Goal: Information Seeking & Learning: Compare options

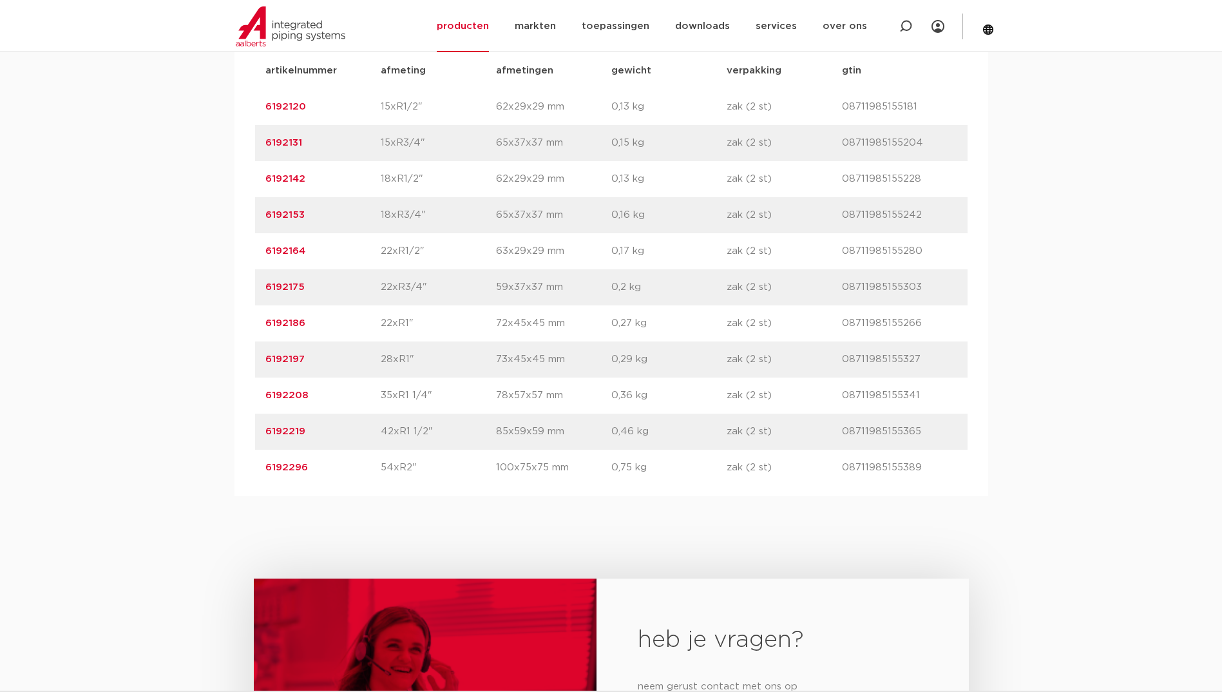
click at [214, 224] on div "assortiment afmetingen specificaties downloads ETIM sustainability verwant asso…" at bounding box center [611, 219] width 1222 height 553
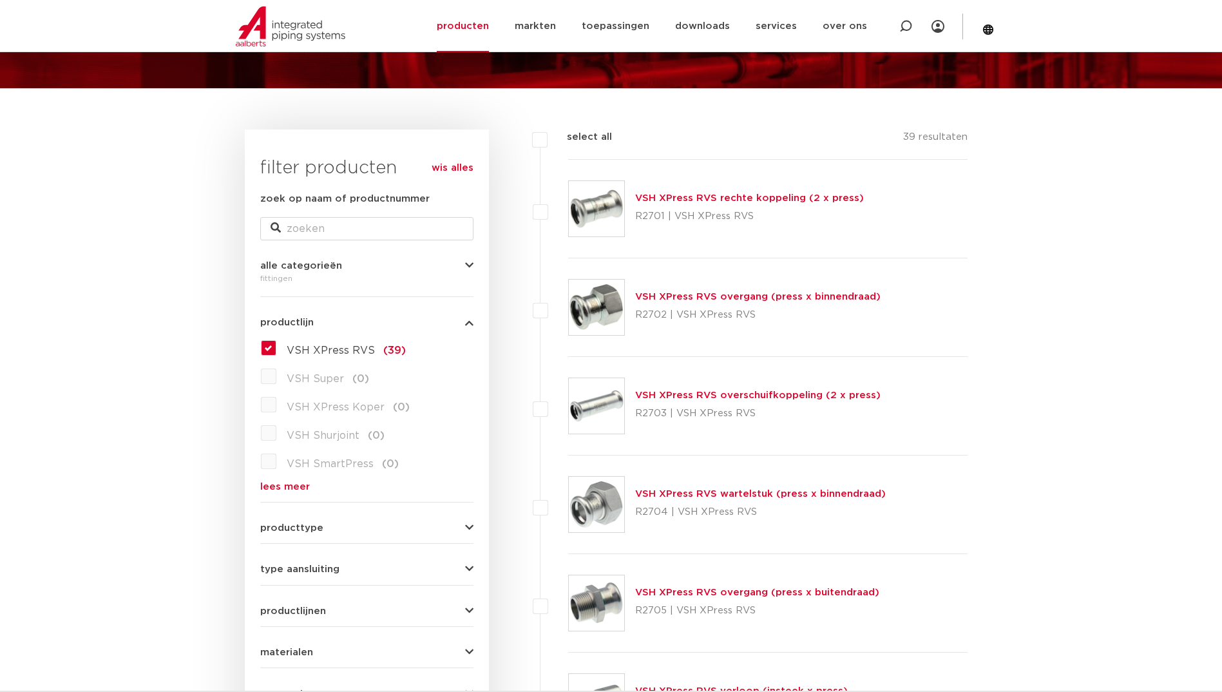
scroll to position [119, 0]
click at [664, 494] on link "VSH XPress RVS wartelstuk (press x binnendraad)" at bounding box center [760, 495] width 251 height 10
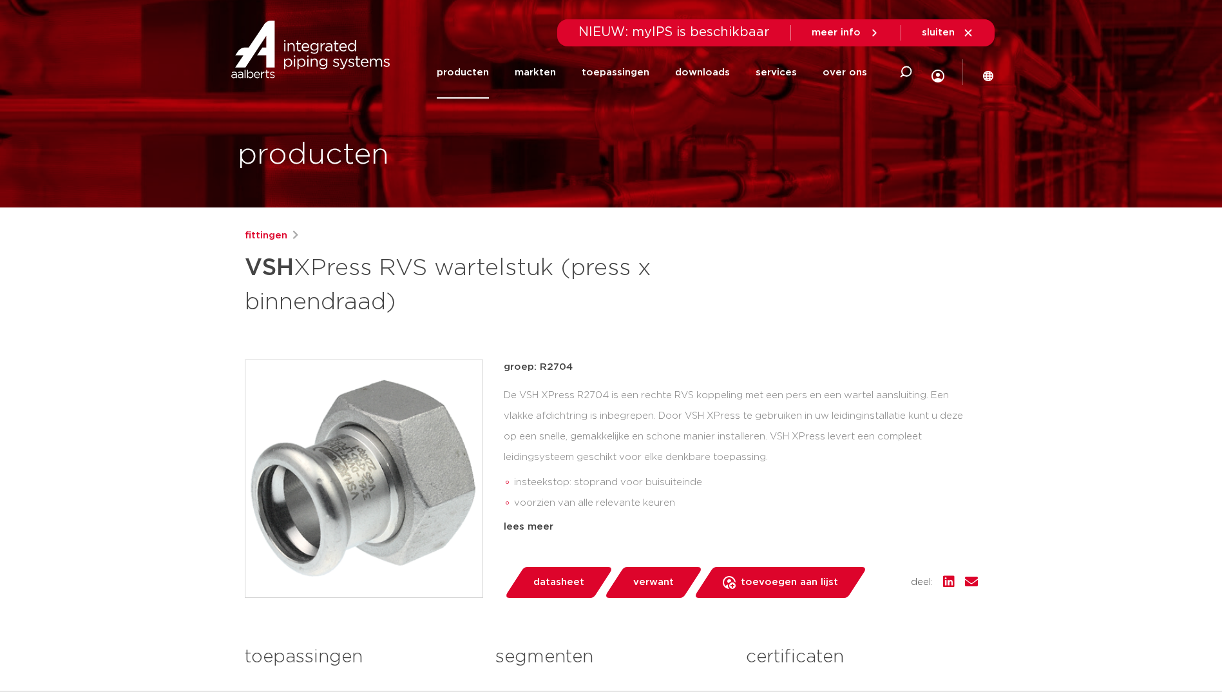
drag, startPoint x: 471, startPoint y: 73, endPoint x: 150, endPoint y: 234, distance: 359.0
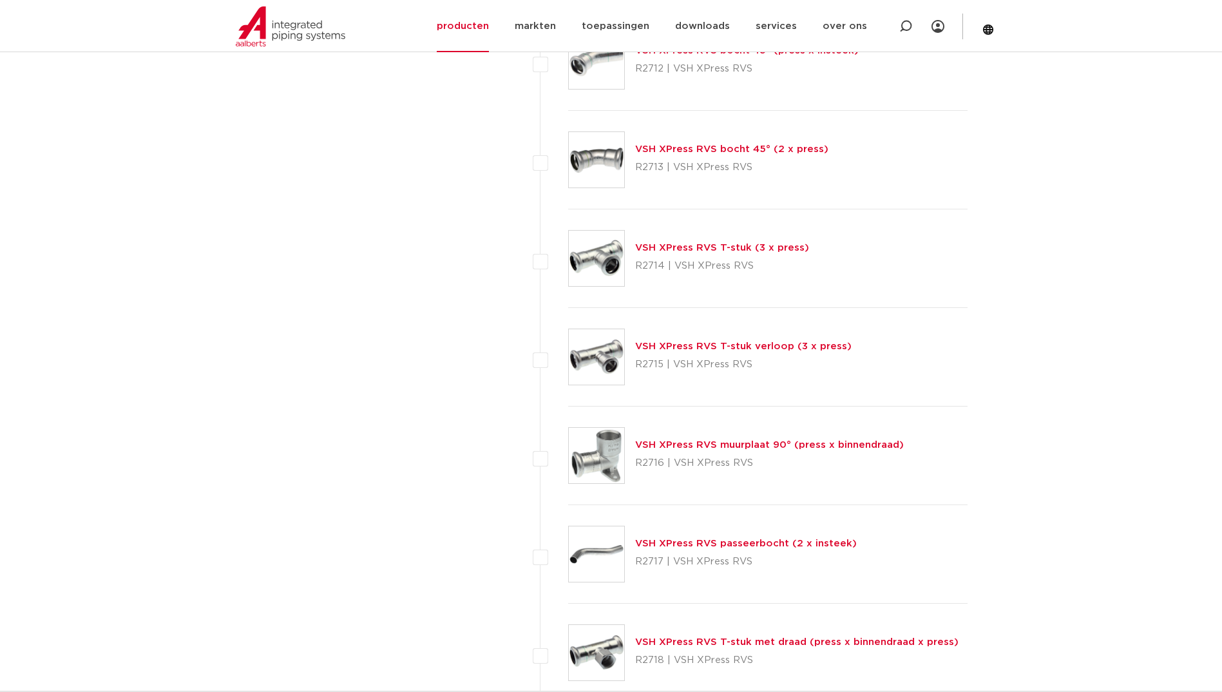
scroll to position [1021, 0]
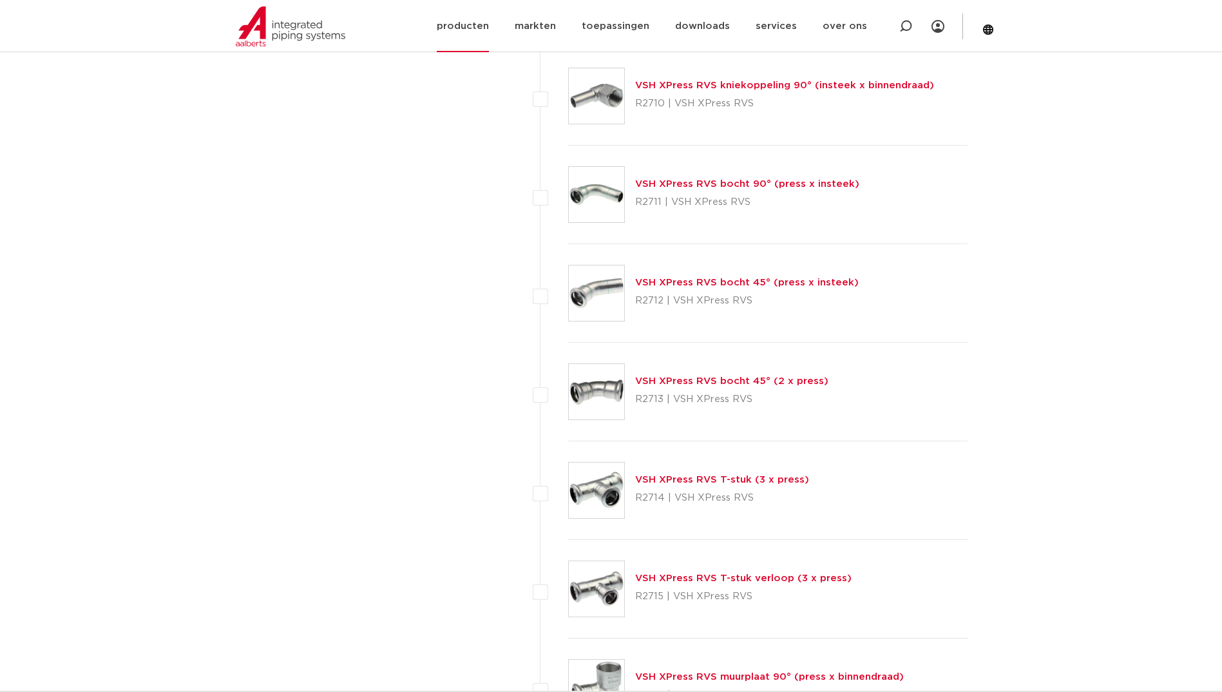
click at [489, 35] on link "producten" at bounding box center [463, 26] width 52 height 52
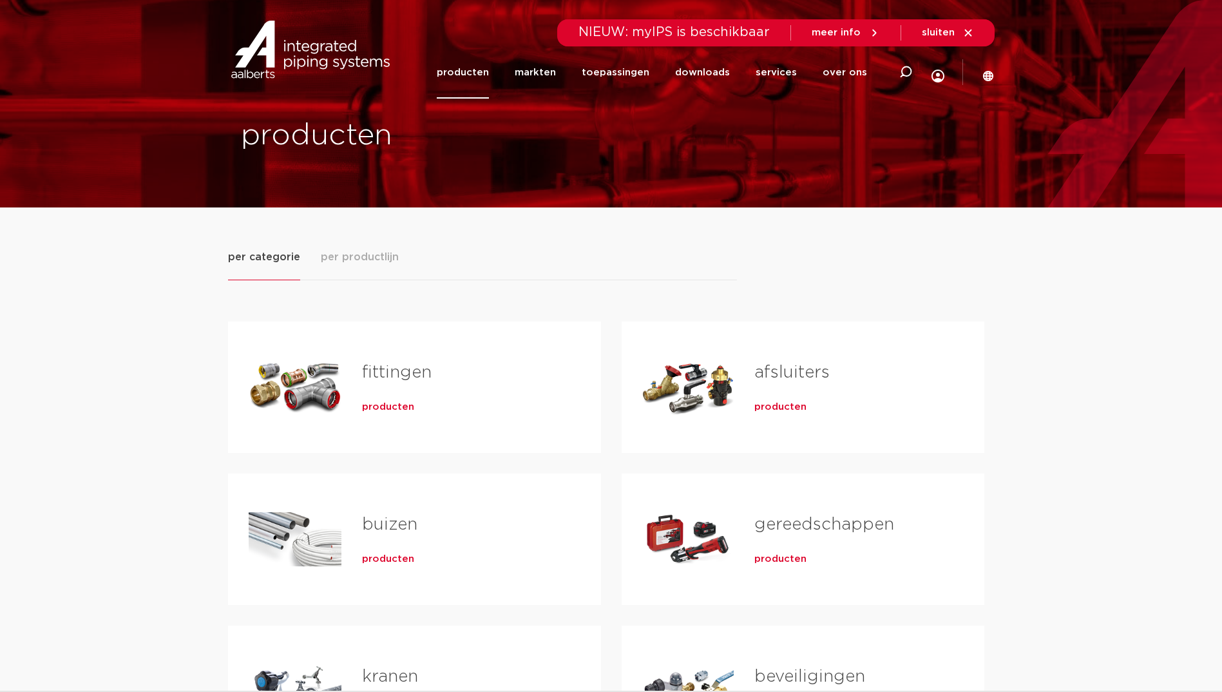
click at [389, 392] on div "fittingen producten" at bounding box center [460, 387] width 239 height 90
click at [383, 412] on span "producten" at bounding box center [388, 407] width 52 height 13
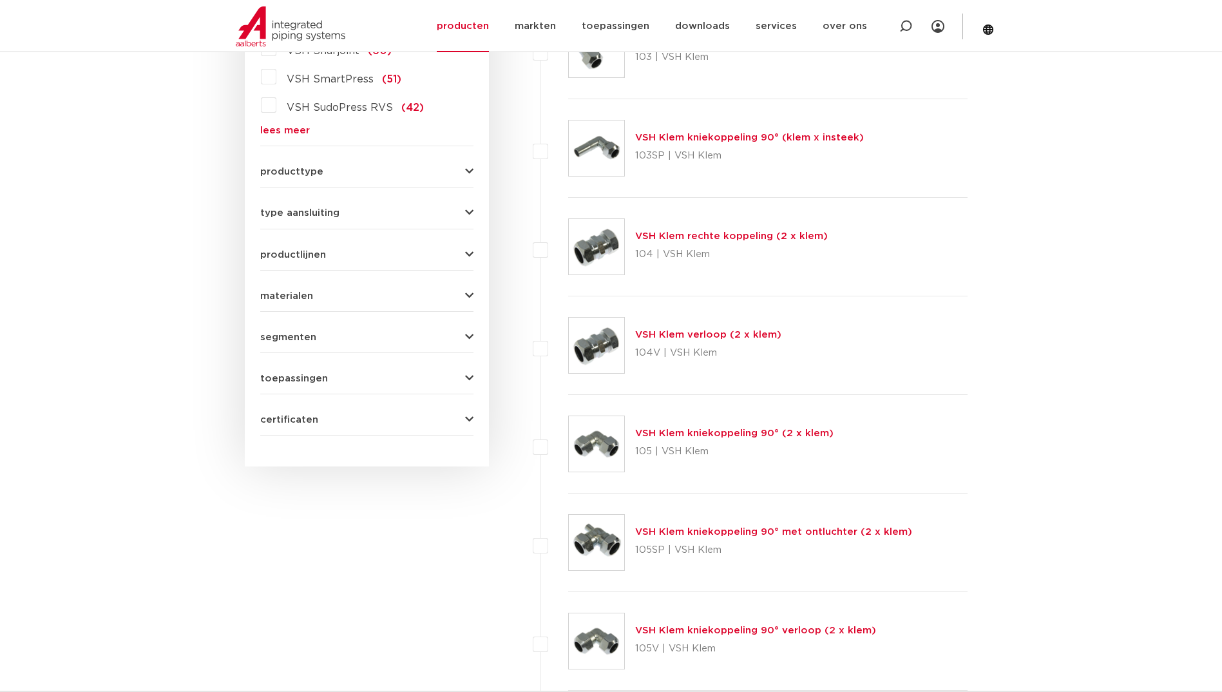
scroll to position [312, 0]
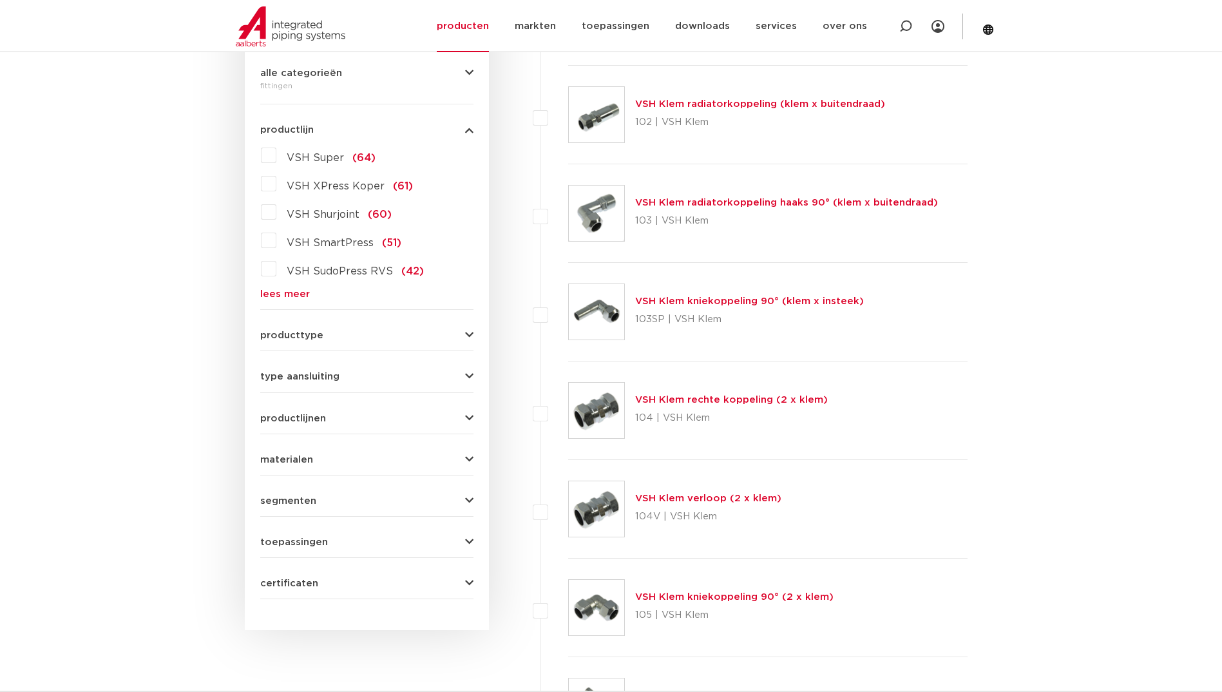
click at [298, 298] on link "lees meer" at bounding box center [366, 294] width 213 height 10
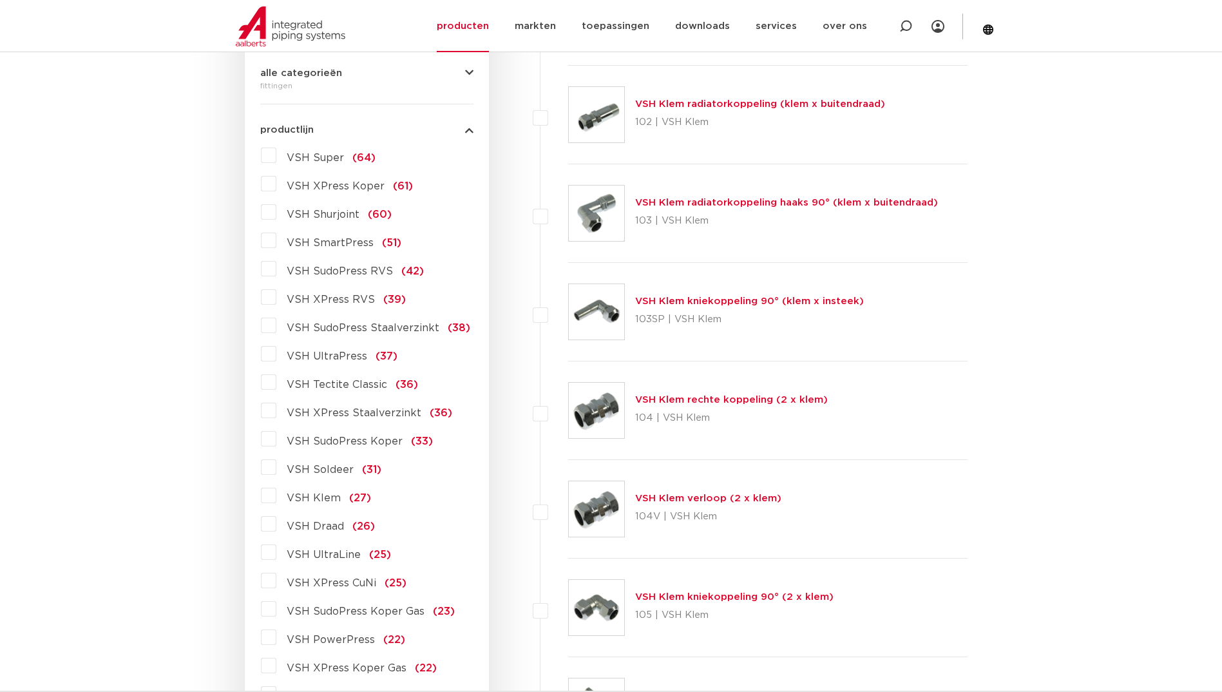
click at [338, 274] on span "VSH SudoPress RVS" at bounding box center [340, 271] width 106 height 10
click at [0, 0] on input "VSH SudoPress RVS (42)" at bounding box center [0, 0] width 0 height 0
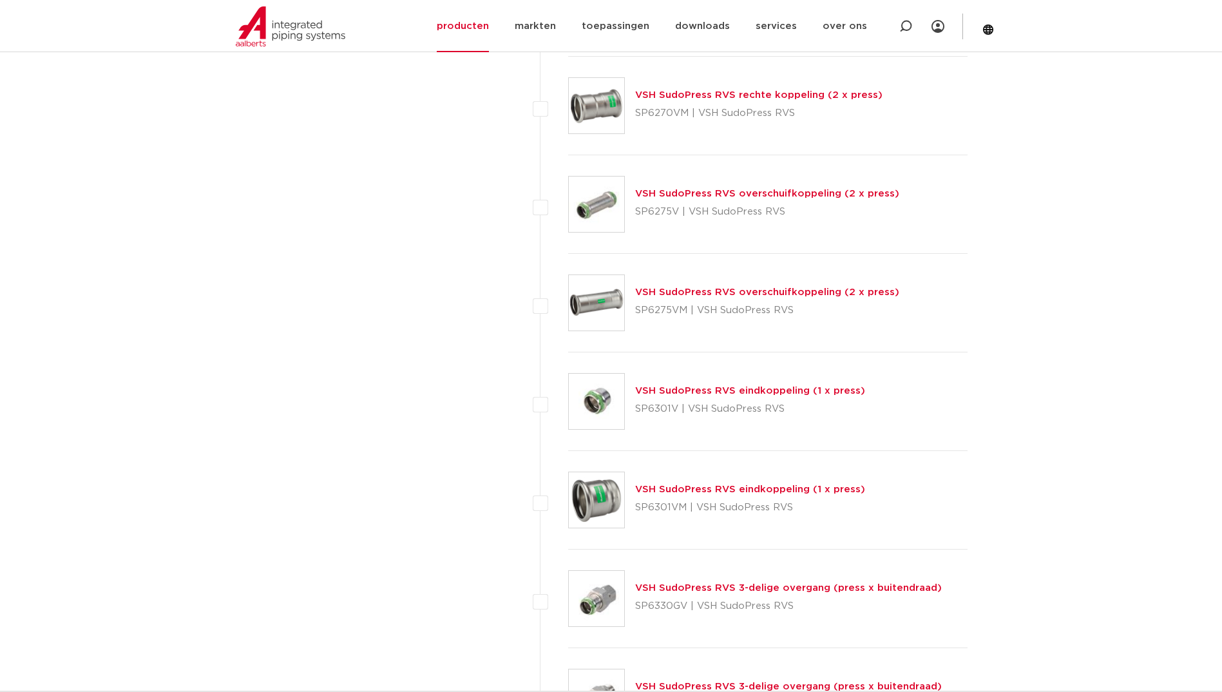
scroll to position [2760, 0]
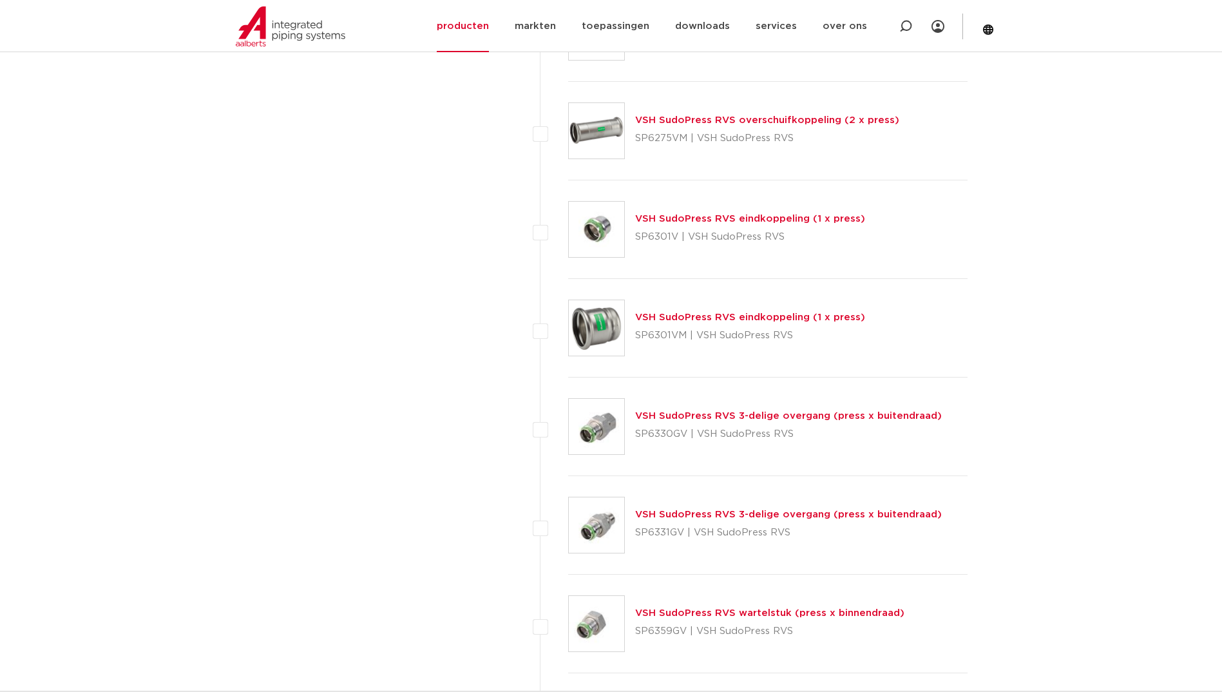
click at [688, 613] on link "VSH SudoPress RVS wartelstuk (press x binnendraad)" at bounding box center [769, 613] width 269 height 10
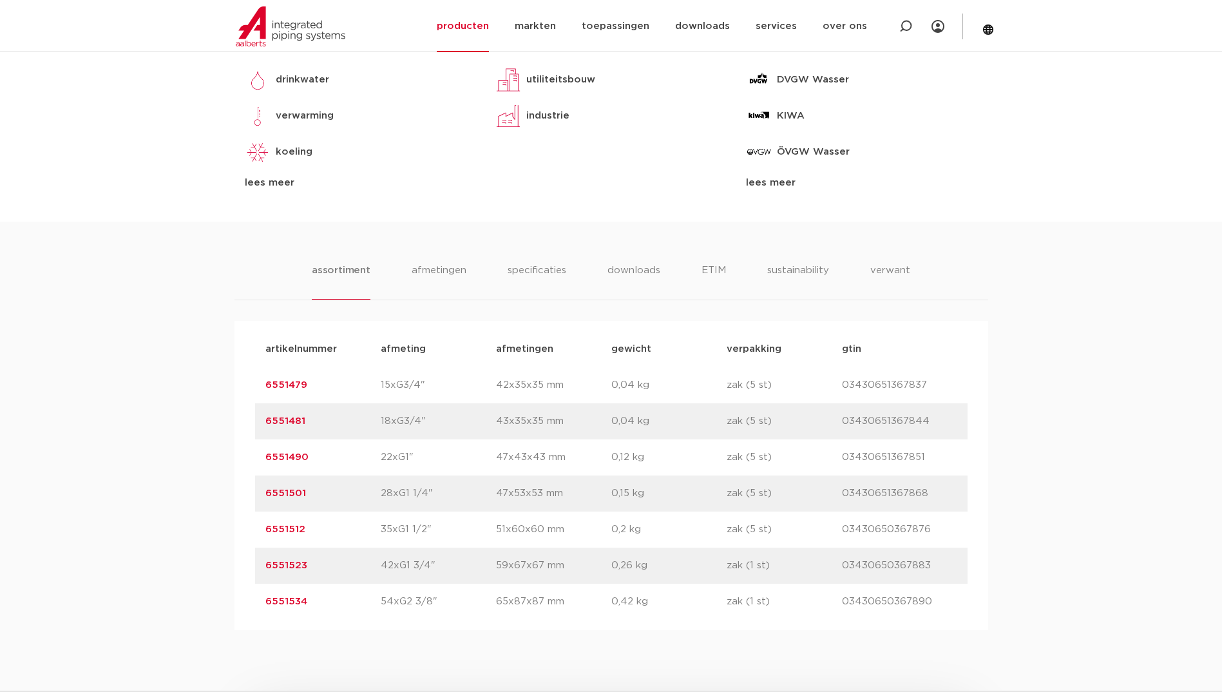
scroll to position [644, 0]
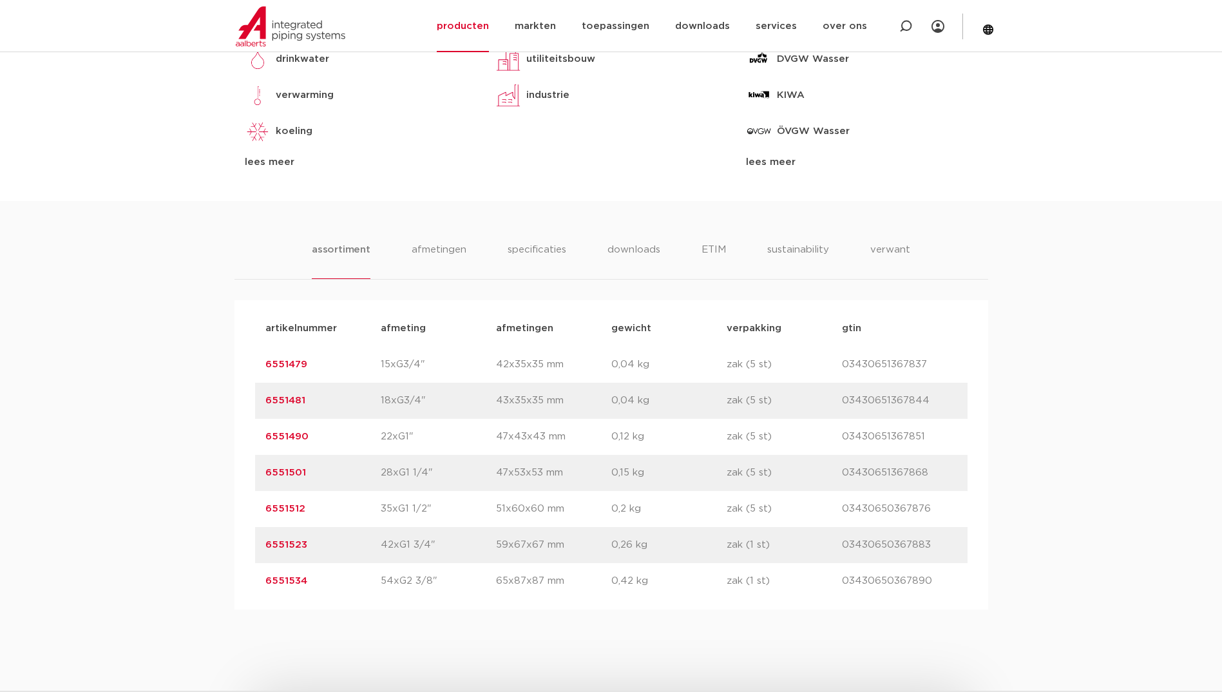
click at [417, 447] on div "artikelnummer 6551490 afmeting 22xG1" [GEOGRAPHIC_DATA] 47x43x43 mm gewicht 0,1…" at bounding box center [611, 437] width 713 height 36
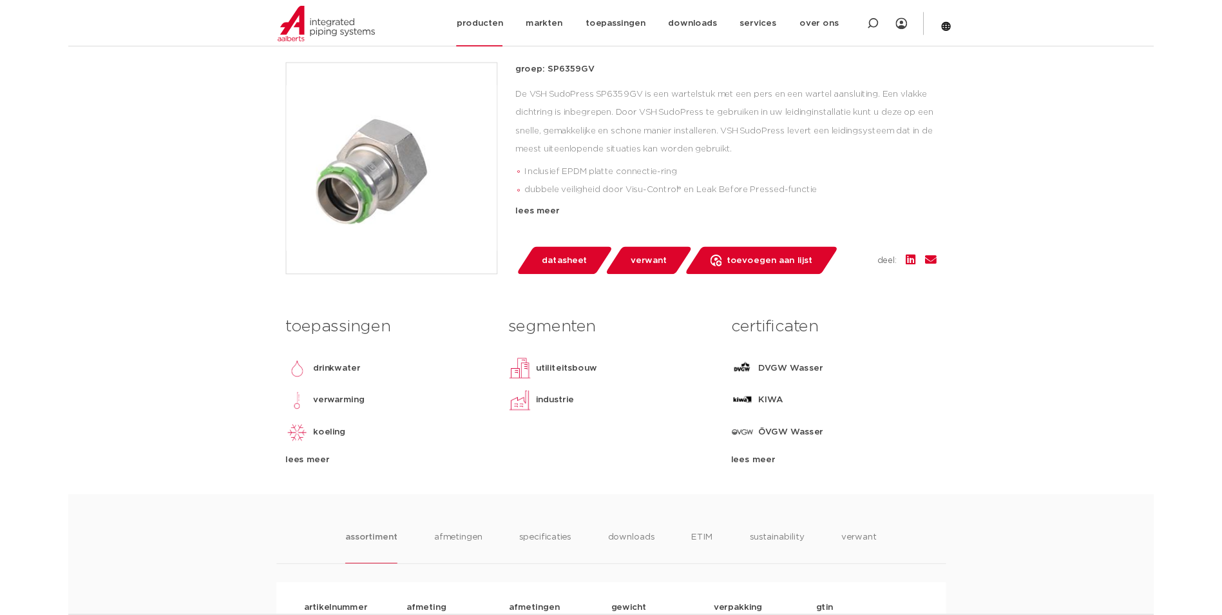
scroll to position [258, 0]
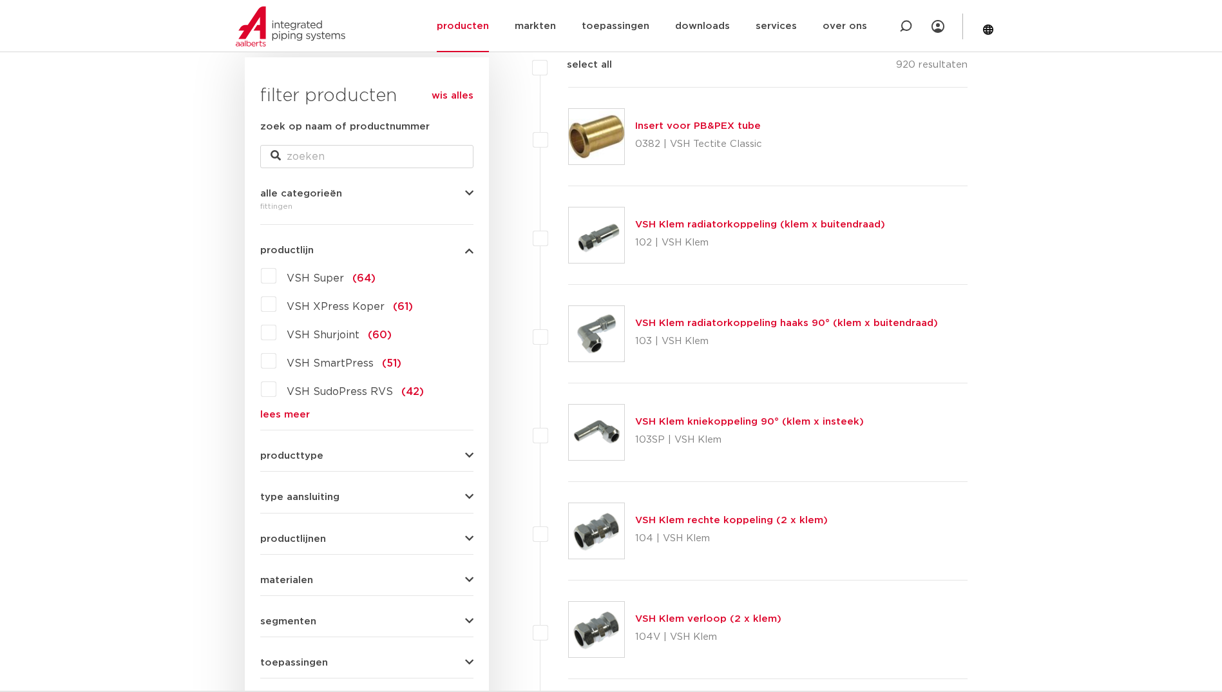
scroll to position [44, 0]
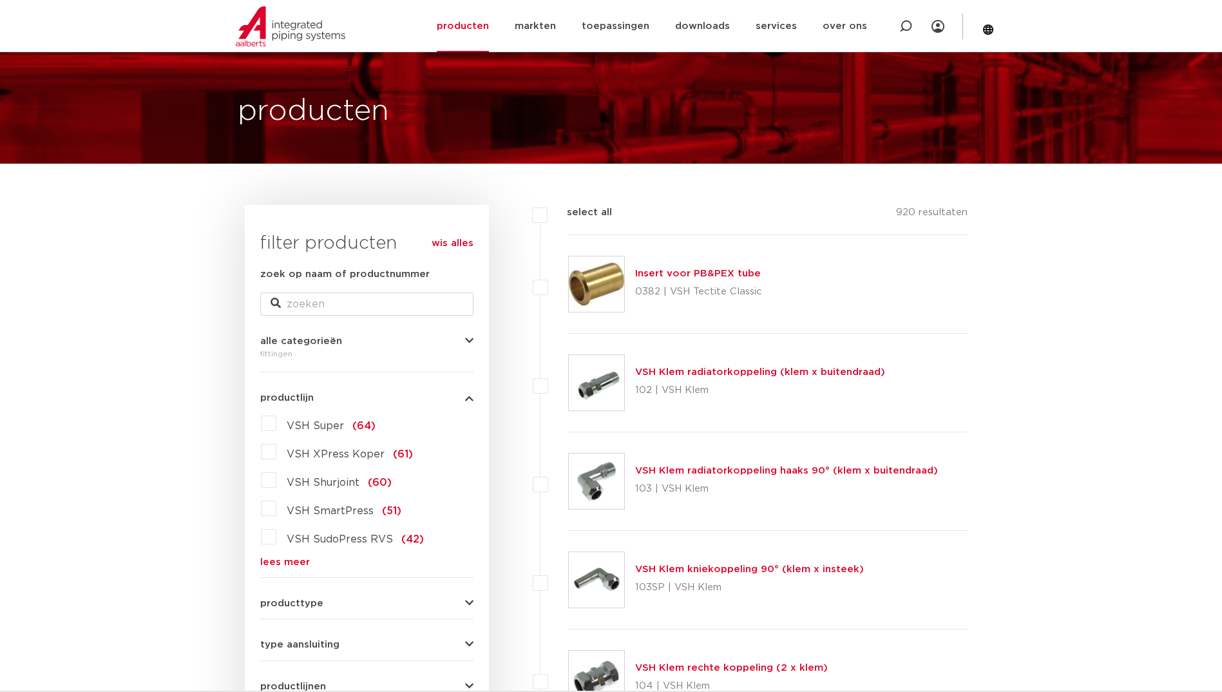
click at [268, 562] on link "lees meer" at bounding box center [366, 562] width 213 height 10
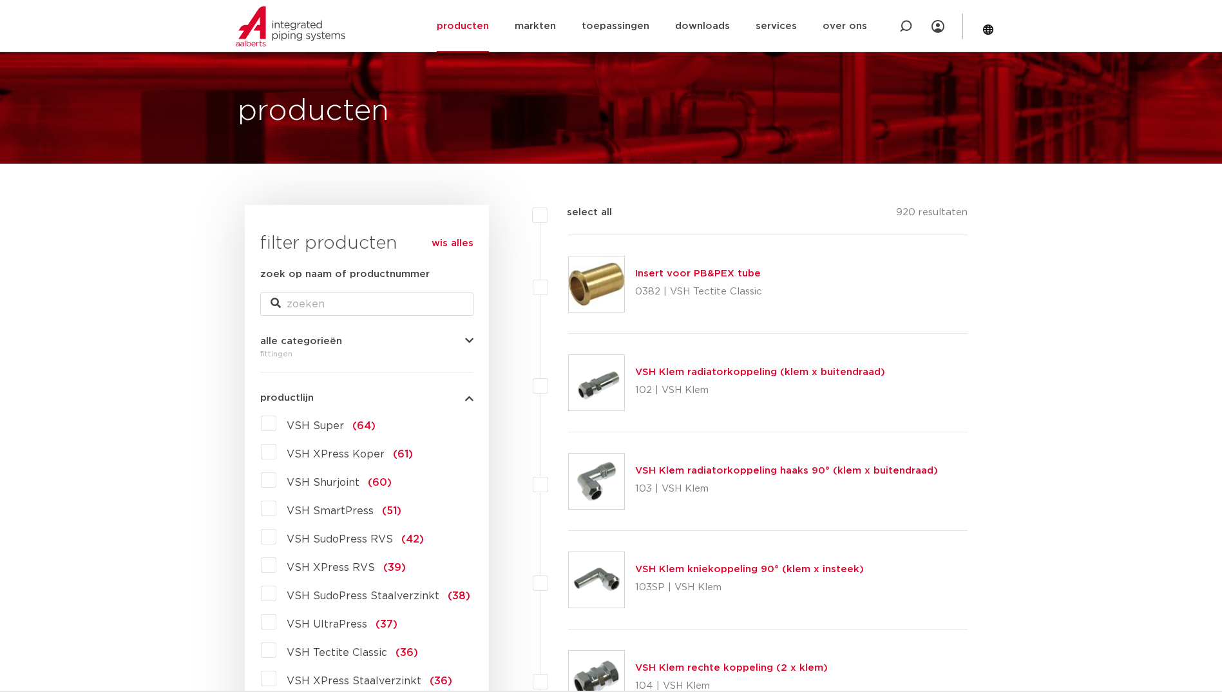
click at [343, 458] on span "VSH XPress Koper" at bounding box center [336, 454] width 98 height 10
click at [0, 0] on input "VSH XPress Koper (61)" at bounding box center [0, 0] width 0 height 0
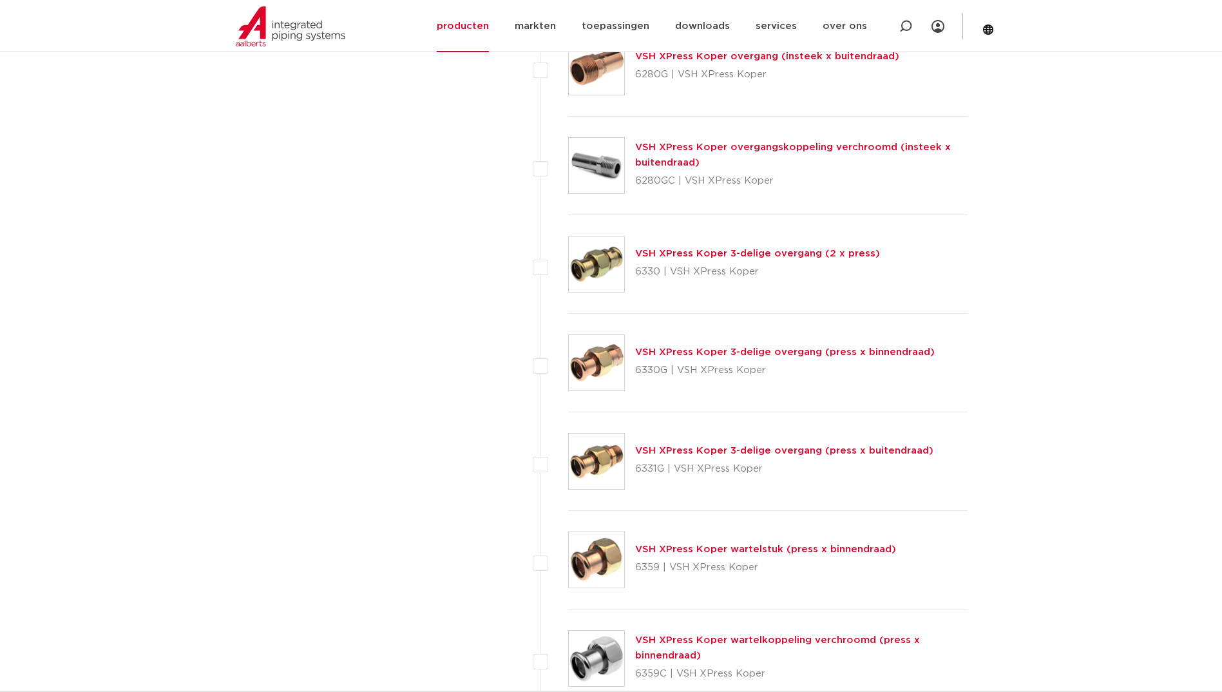
scroll to position [1526, 0]
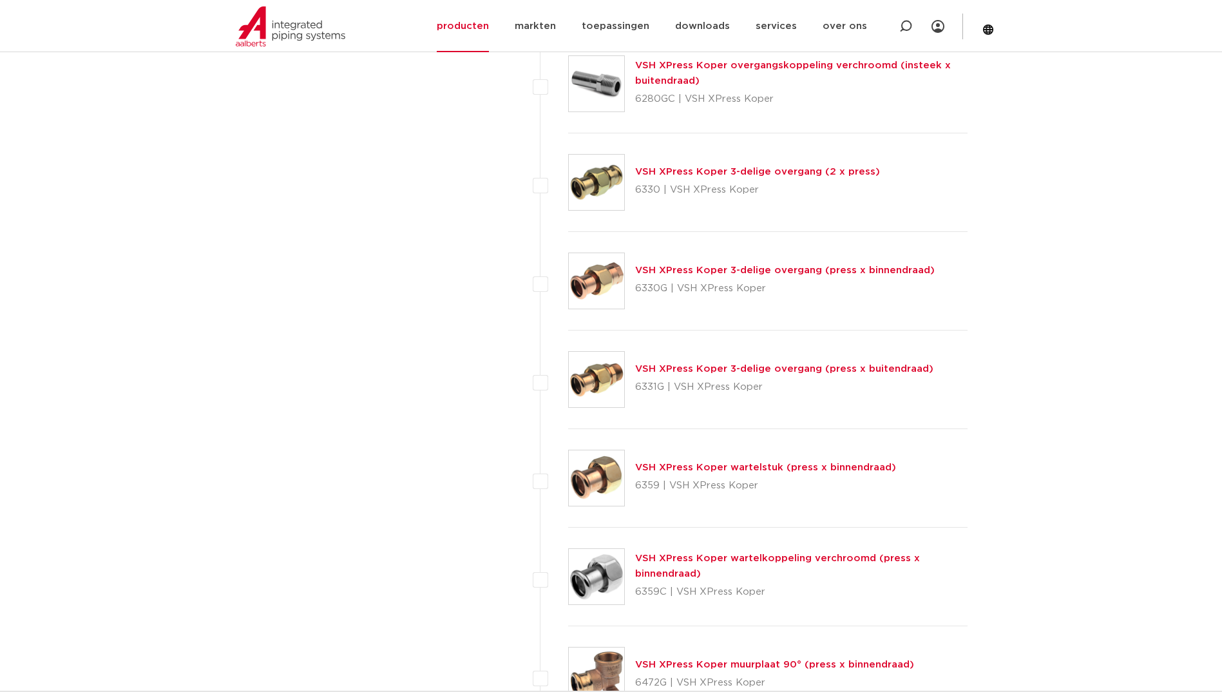
click at [732, 471] on link "VSH XPress Koper wartelstuk (press x binnendraad)" at bounding box center [765, 468] width 261 height 10
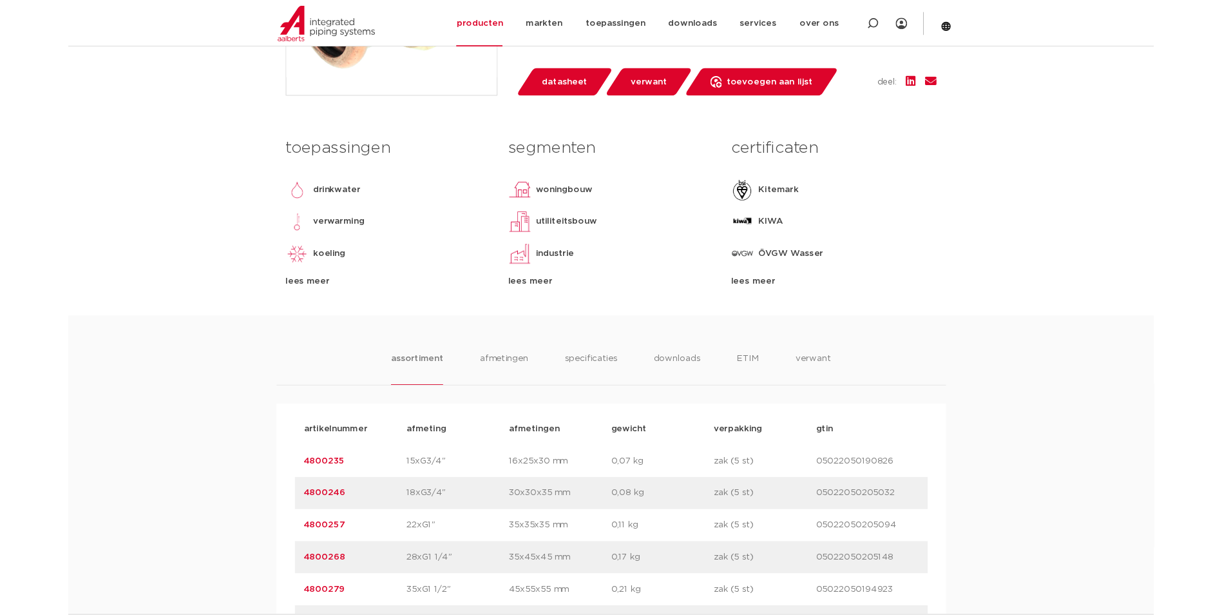
scroll to position [580, 0]
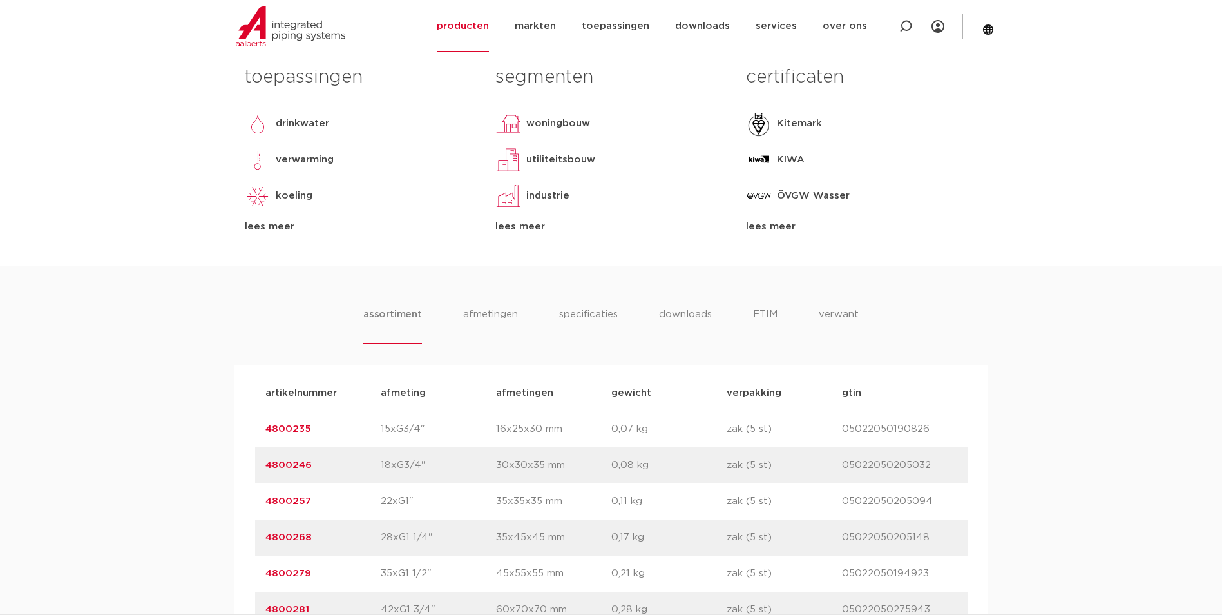
click at [992, 324] on div "assortiment [GEOGRAPHIC_DATA] specificaties downloads ETIM verwant assortiment …" at bounding box center [611, 469] width 1222 height 408
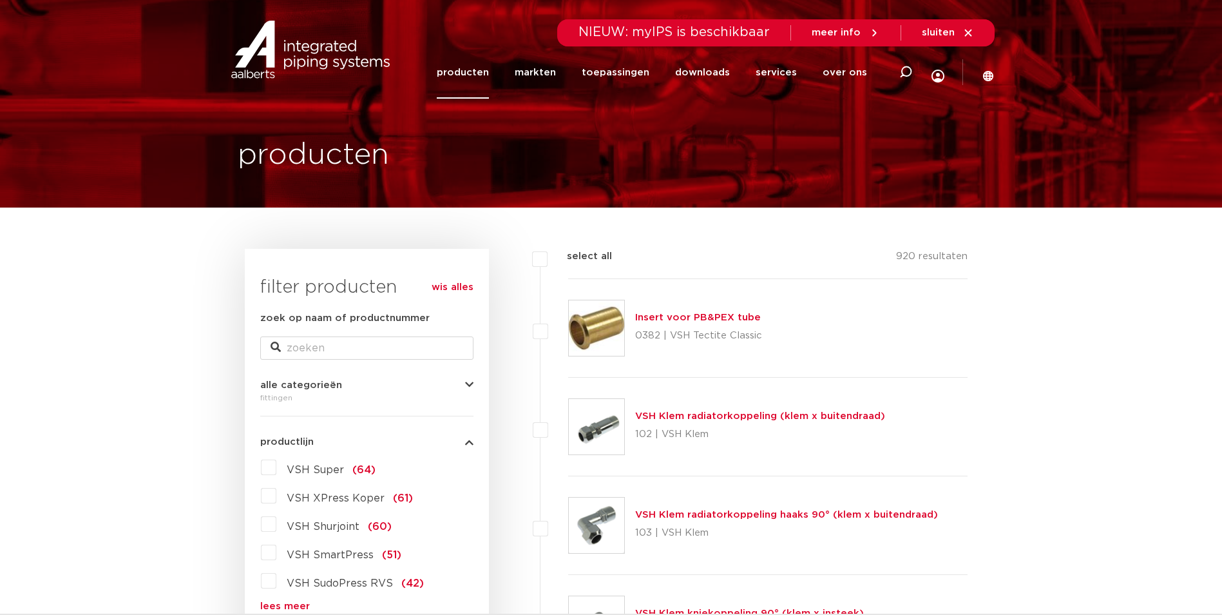
click at [501, 81] on li "producten" at bounding box center [469, 72] width 65 height 52
click at [488, 73] on link "producten" at bounding box center [463, 72] width 52 height 52
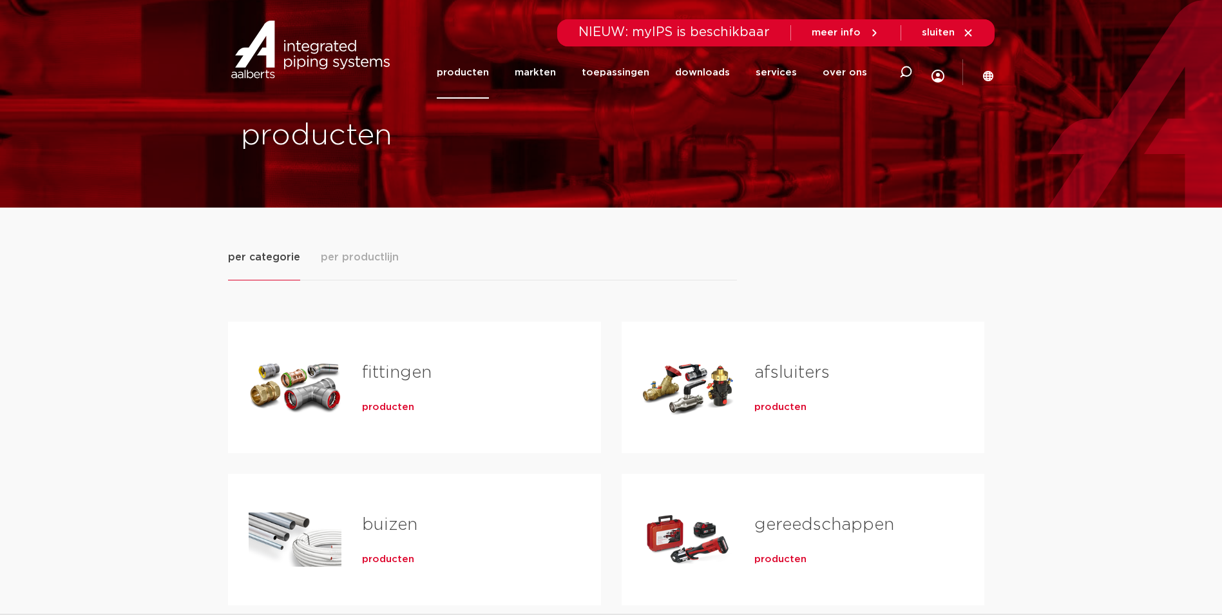
click at [390, 557] on span "producten" at bounding box center [388, 559] width 52 height 13
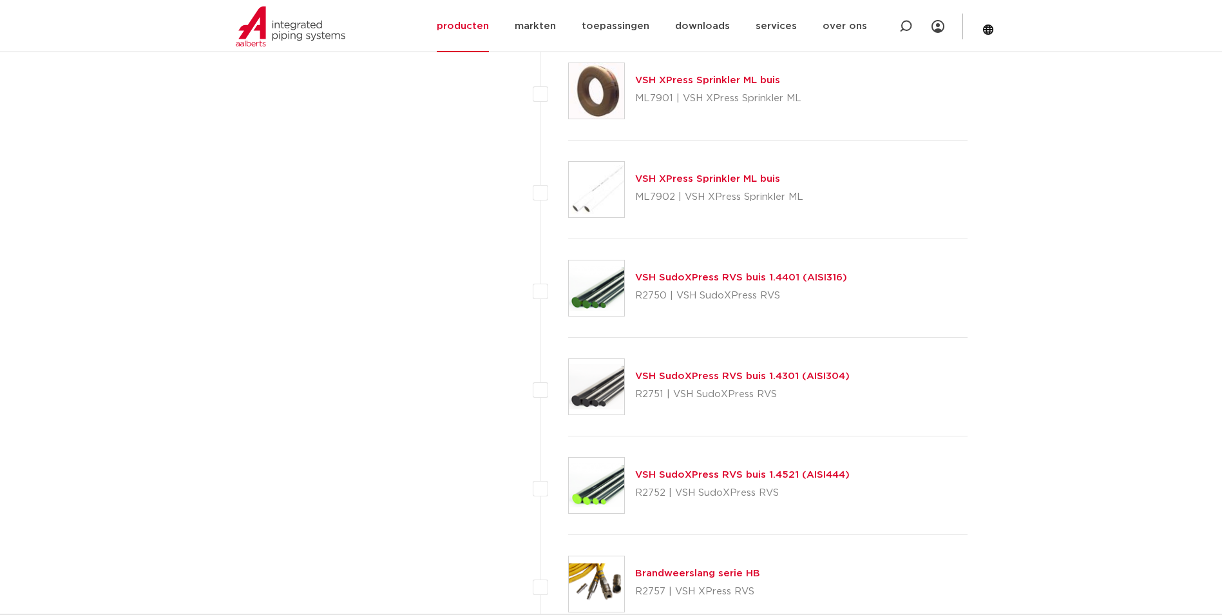
scroll to position [1546, 0]
